Goal: Task Accomplishment & Management: Use online tool/utility

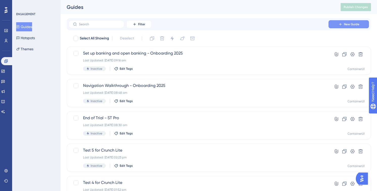
click at [350, 24] on span "New Guide" at bounding box center [351, 24] width 15 height 4
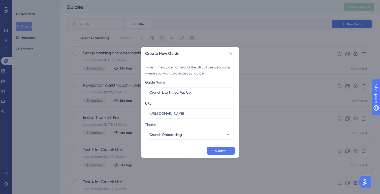
type input "Crunch Lite Timed Pop Up"
click at [217, 136] on button "Crunch Onboarding" at bounding box center [190, 135] width 90 height 10
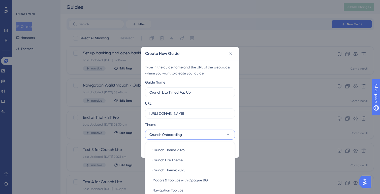
scroll to position [28, 0]
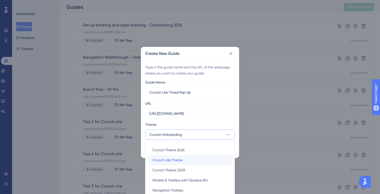
click at [189, 159] on div "Crunch Lite Theme Crunch Lite Theme" at bounding box center [190, 160] width 75 height 10
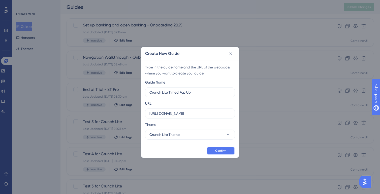
click at [220, 153] on button "Confirm" at bounding box center [221, 151] width 28 height 8
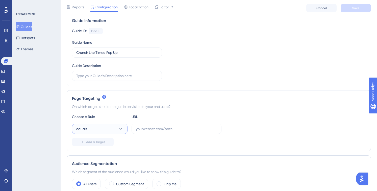
click at [106, 130] on button "equals" at bounding box center [99, 129] width 55 height 10
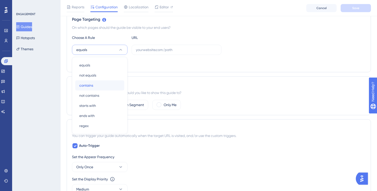
click at [100, 87] on div "contains contains" at bounding box center [99, 85] width 41 height 10
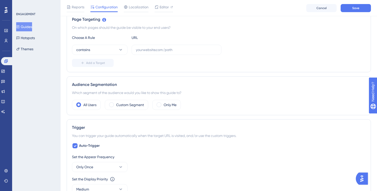
click at [349, 12] on div "Reports Configuration Localization Editor Cancel Save" at bounding box center [219, 8] width 316 height 16
click at [350, 9] on button "Save" at bounding box center [355, 8] width 30 height 8
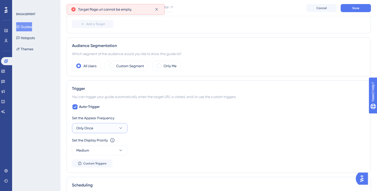
click at [95, 130] on button "Only Once" at bounding box center [99, 128] width 55 height 10
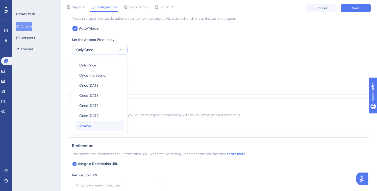
click at [105, 127] on div "Always Always" at bounding box center [99, 126] width 41 height 10
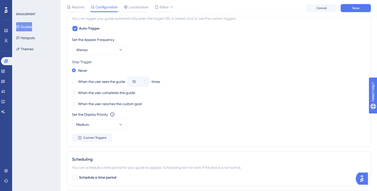
click at [189, 54] on div "Set the Appear Frequency Always" at bounding box center [218, 46] width 293 height 18
click at [105, 52] on button "Always" at bounding box center [99, 50] width 55 height 10
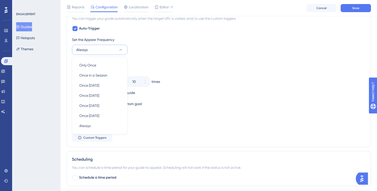
click at [164, 46] on div "Set the Appear Frequency Always Only Once Only Once Once in a Session Once in a…" at bounding box center [218, 46] width 293 height 18
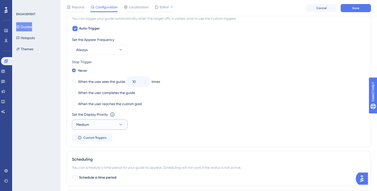
click at [94, 124] on button "Medium" at bounding box center [99, 124] width 55 height 10
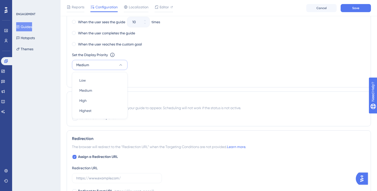
click at [162, 67] on div "Set the Display Priority This option will set the display priority between auto…" at bounding box center [218, 61] width 293 height 18
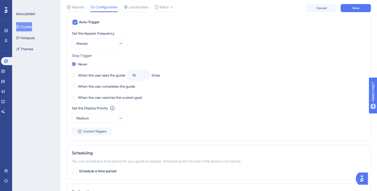
scroll to position [240, 0]
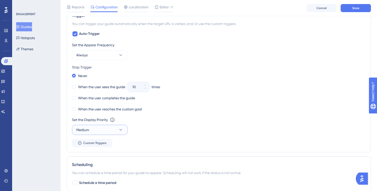
click at [113, 129] on button "Medium" at bounding box center [99, 130] width 55 height 10
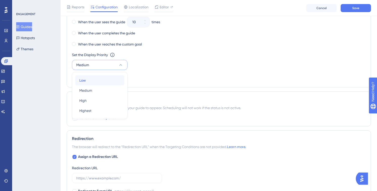
click at [109, 78] on div "Low Low" at bounding box center [99, 80] width 41 height 10
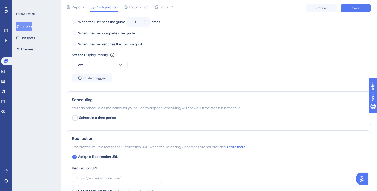
click at [150, 75] on div "Set the Appear Frequency Always Stop Trigger Never When the user sees the guide…" at bounding box center [218, 29] width 293 height 105
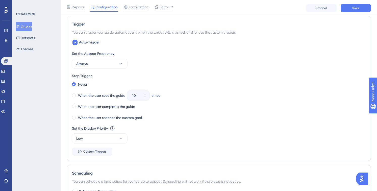
scroll to position [216, 0]
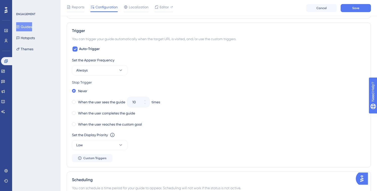
click at [230, 99] on div "When the user sees the guide 10 times" at bounding box center [218, 101] width 293 height 7
click at [355, 8] on span "Save" at bounding box center [355, 8] width 7 height 4
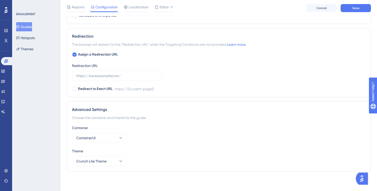
scroll to position [399, 0]
click at [75, 53] on icon at bounding box center [74, 54] width 2 height 4
checkbox input "false"
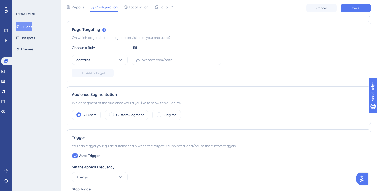
scroll to position [123, 0]
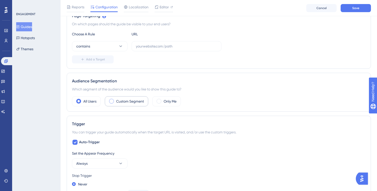
click at [140, 101] on label "Custom Segment" at bounding box center [130, 101] width 28 height 6
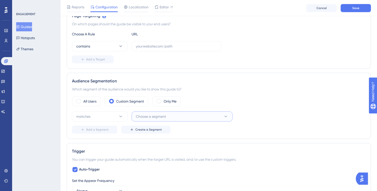
click at [157, 113] on span "Choose a segment" at bounding box center [151, 116] width 30 height 6
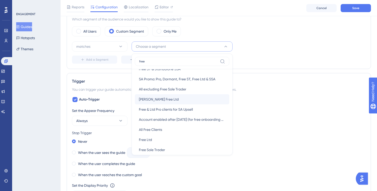
scroll to position [35, 0]
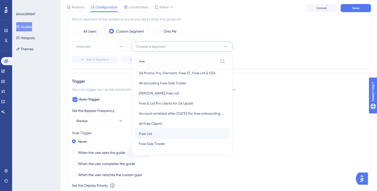
type input "free"
click at [168, 133] on div "Free Ltd Free Ltd" at bounding box center [182, 133] width 86 height 10
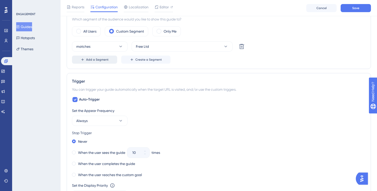
click at [97, 60] on span "Add a Segment" at bounding box center [97, 60] width 22 height 4
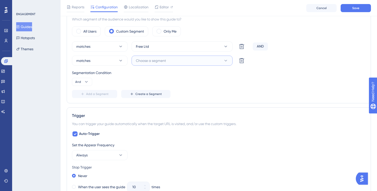
click at [158, 60] on span "Choose a segment" at bounding box center [151, 61] width 30 height 6
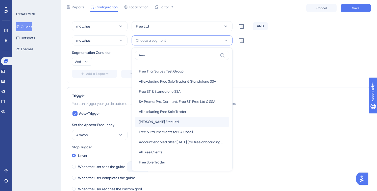
scroll to position [1, 0]
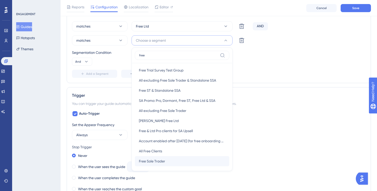
type input "free"
click at [160, 162] on span "Free Sole Trader" at bounding box center [152, 161] width 26 height 6
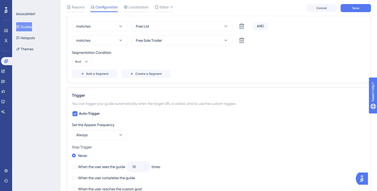
click at [220, 64] on div "Segmentation Condition And" at bounding box center [218, 57] width 293 height 16
click at [83, 61] on button "And" at bounding box center [82, 62] width 20 height 8
click at [84, 83] on div "Or Or" at bounding box center [82, 86] width 10 height 10
click at [247, 68] on div "matches Free Ltd Delete OR matches Free Sole Trader Delete Segmentation Conditi…" at bounding box center [218, 49] width 293 height 56
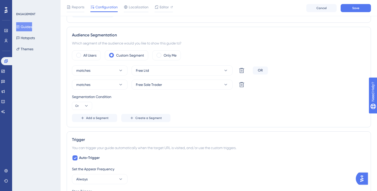
scroll to position [168, 0]
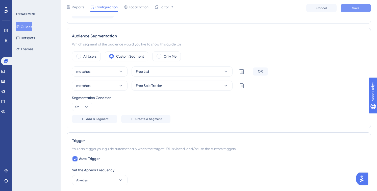
click at [360, 10] on button "Save" at bounding box center [355, 8] width 30 height 8
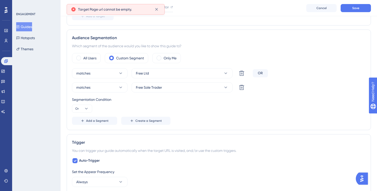
scroll to position [165, 0]
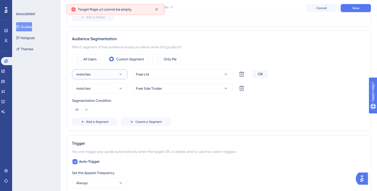
click at [123, 75] on icon at bounding box center [120, 74] width 5 height 5
click at [223, 55] on div "All Users Custom Segment Only Me" at bounding box center [218, 59] width 293 height 10
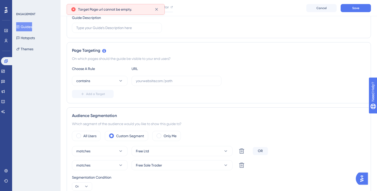
scroll to position [86, 0]
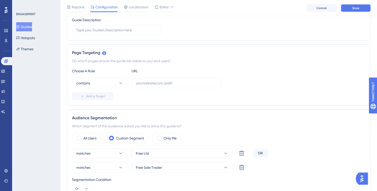
click at [357, 8] on span "Save" at bounding box center [355, 8] width 7 height 4
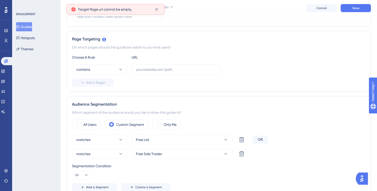
scroll to position [100, 0]
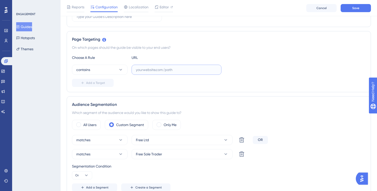
click at [164, 69] on input "text" at bounding box center [176, 70] width 81 height 6
paste input "https://my.crunch.co.uk/"
type input "https://my.crunch.co.uk/"
click at [201, 46] on div "On which pages should the guide be visible to your end users?" at bounding box center [218, 47] width 293 height 6
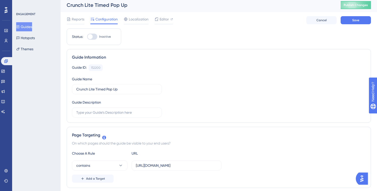
scroll to position [1, 0]
click at [351, 20] on button "Save" at bounding box center [355, 21] width 30 height 8
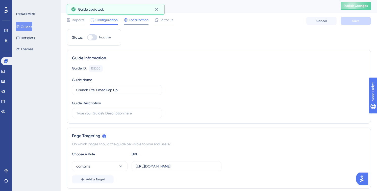
click at [139, 21] on span "Localization" at bounding box center [139, 20] width 20 height 6
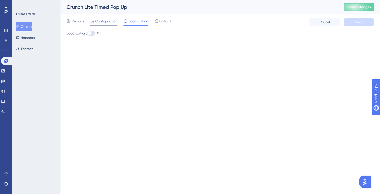
click at [100, 22] on span "Configuration" at bounding box center [106, 21] width 22 height 6
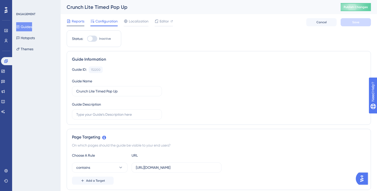
click at [71, 22] on div "Reports" at bounding box center [76, 21] width 18 height 6
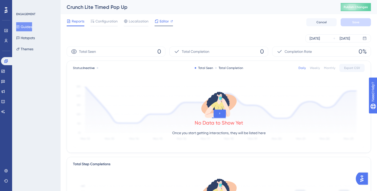
click at [161, 20] on span "Editor" at bounding box center [163, 21] width 9 height 6
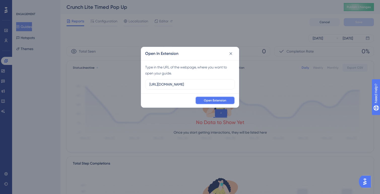
click at [212, 99] on span "Open Extension" at bounding box center [215, 101] width 22 height 4
